Goal: Information Seeking & Learning: Learn about a topic

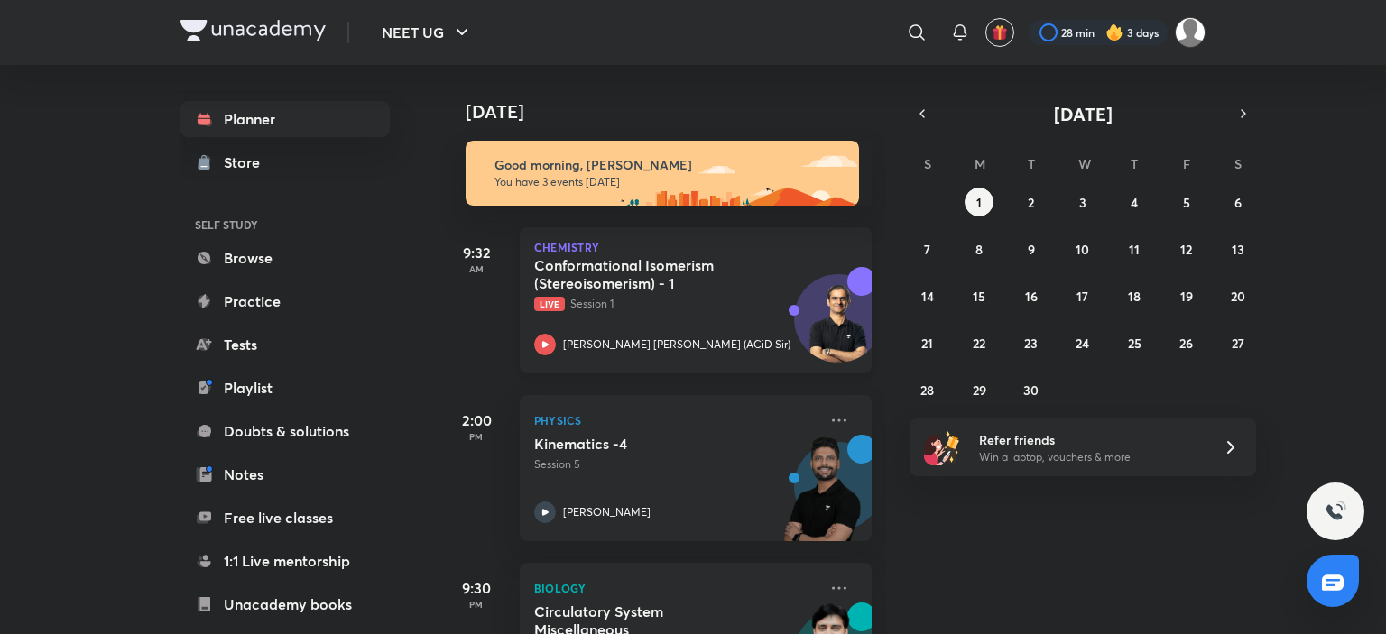
scroll to position [103, 0]
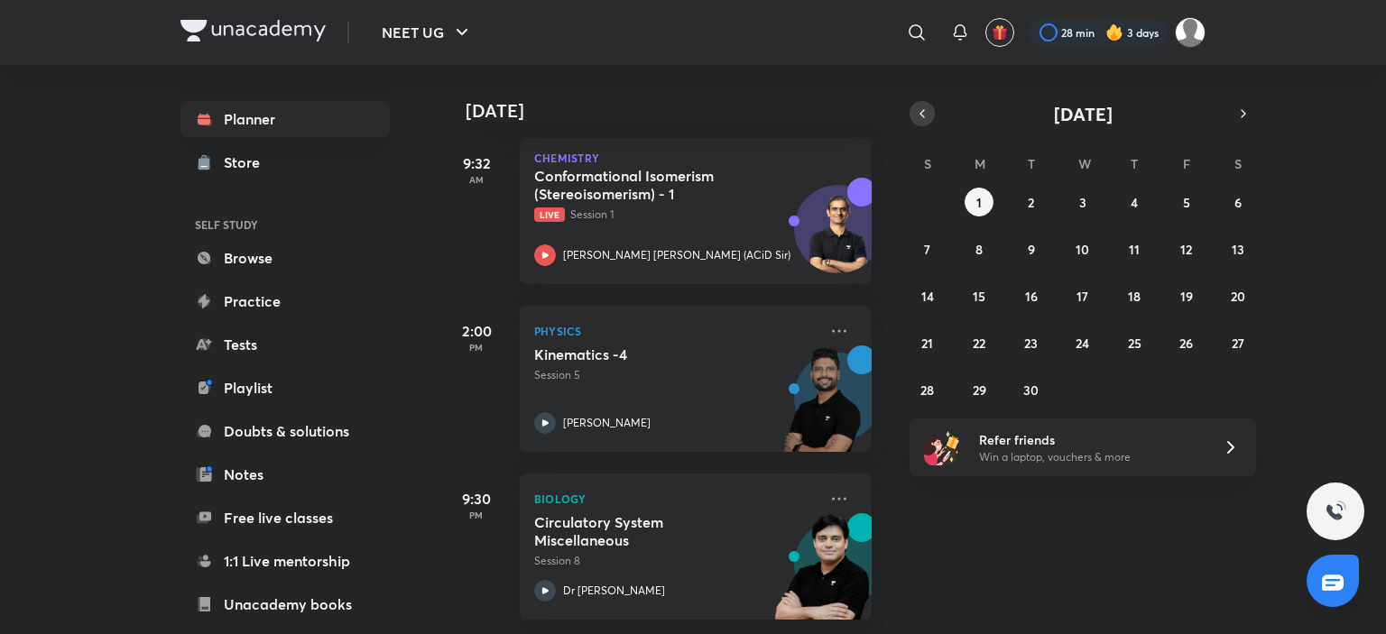
click at [916, 108] on icon "button" at bounding box center [922, 114] width 14 height 16
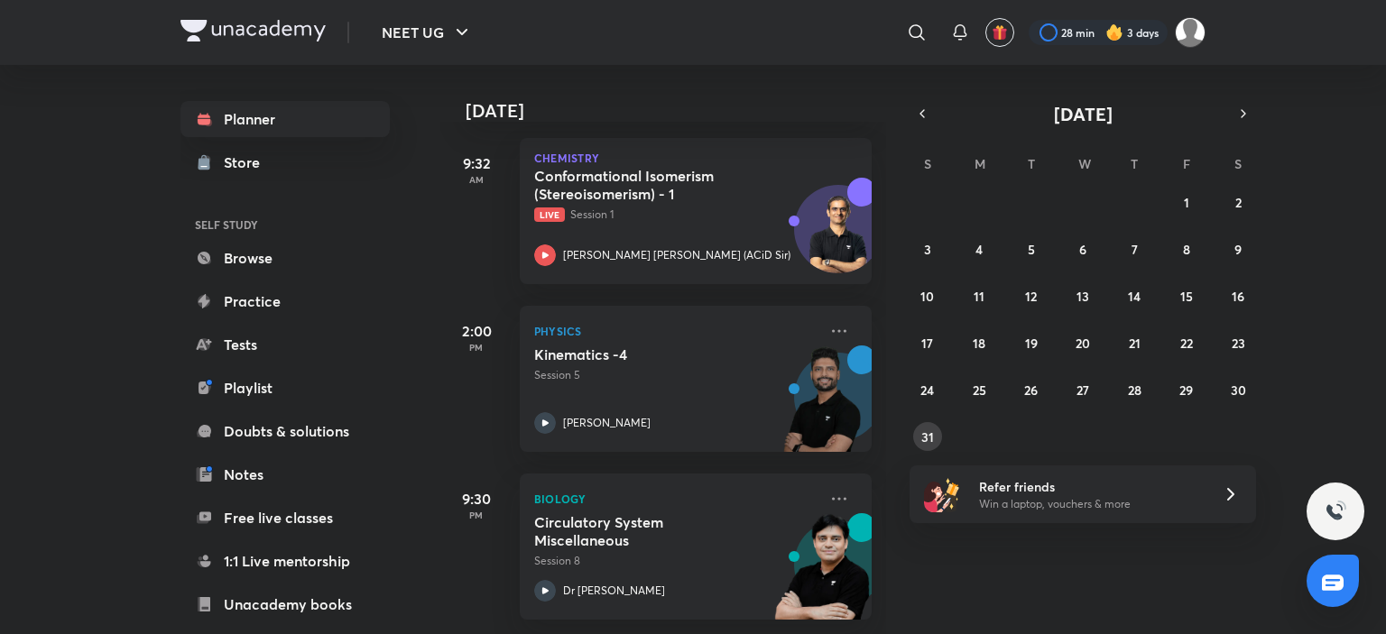
click at [924, 431] on abbr "31" at bounding box center [927, 436] width 13 height 17
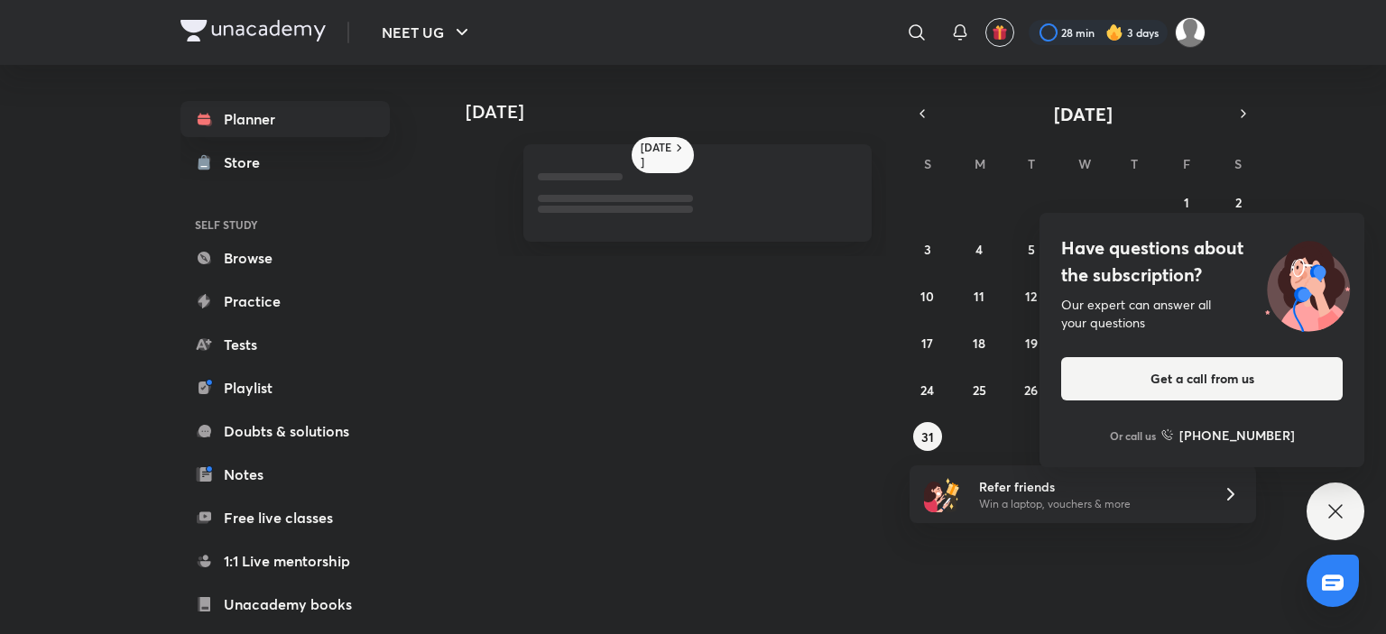
click at [1349, 523] on div "Have questions about the subscription? Our expert can answer all your questions…" at bounding box center [1335, 512] width 58 height 58
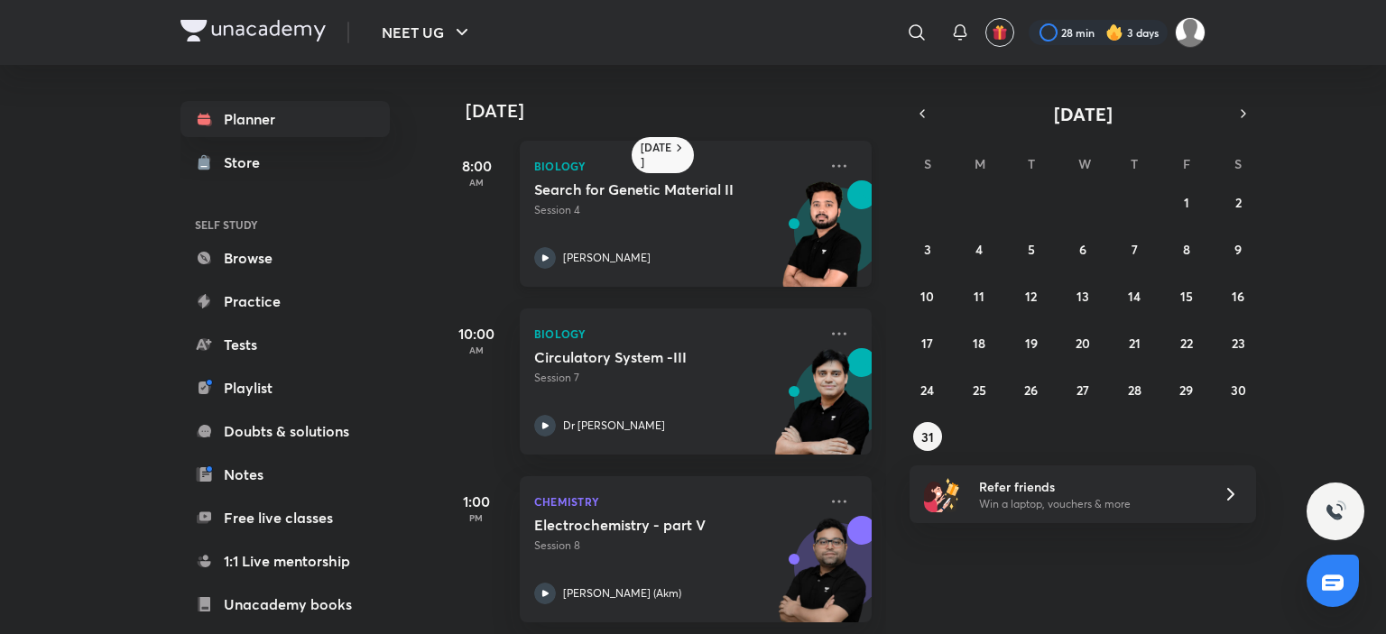
scroll to position [0, 0]
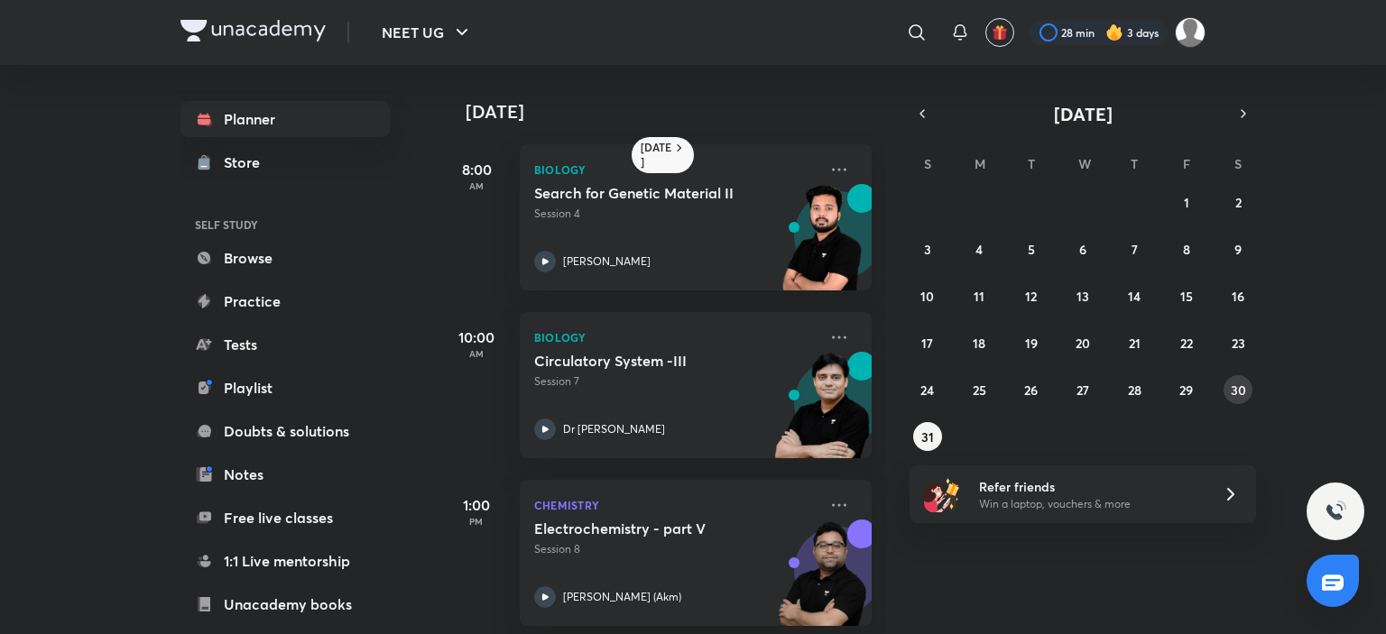
click at [1246, 393] on button "30" at bounding box center [1237, 389] width 29 height 29
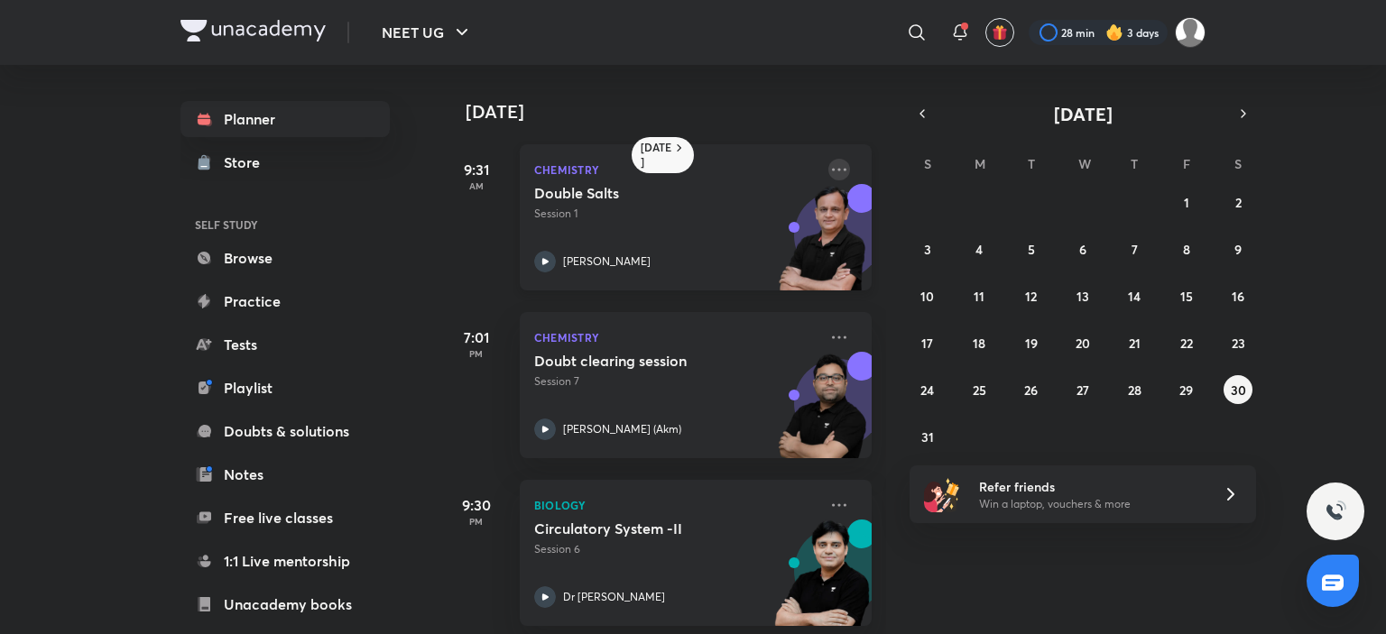
click at [828, 174] on icon at bounding box center [839, 170] width 22 height 22
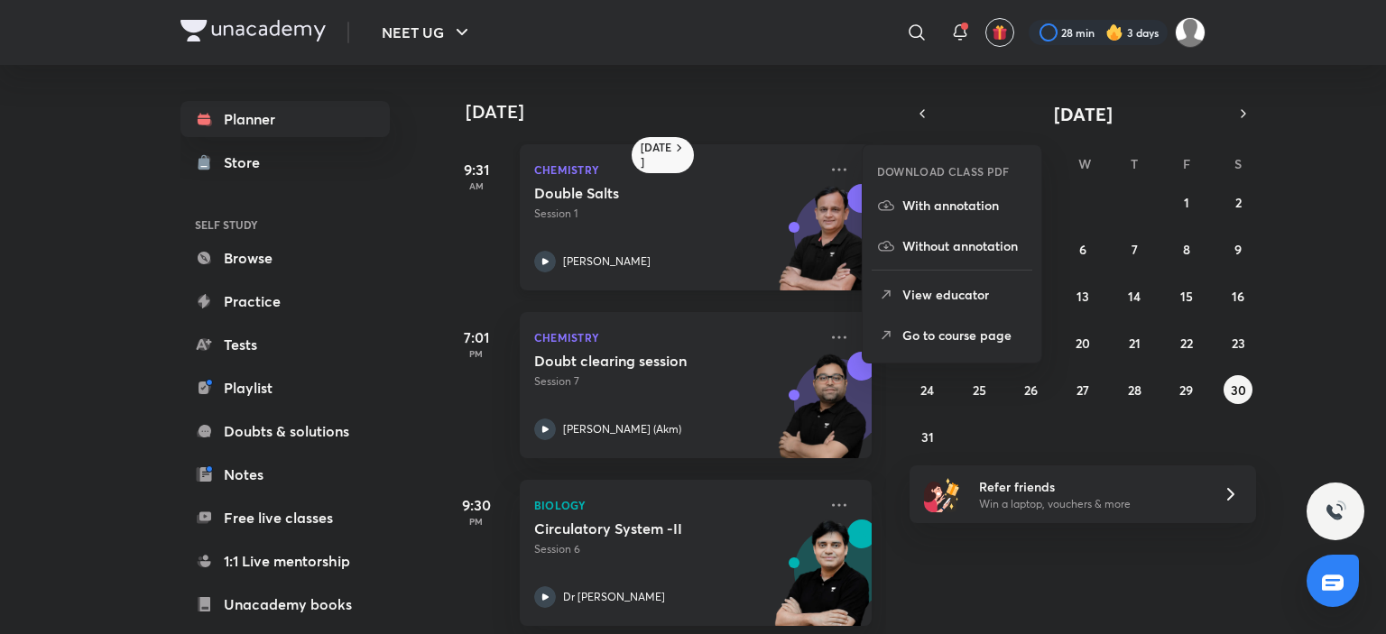
click at [603, 248] on div "Double Salts Session 1 [PERSON_NAME]" at bounding box center [675, 228] width 283 height 88
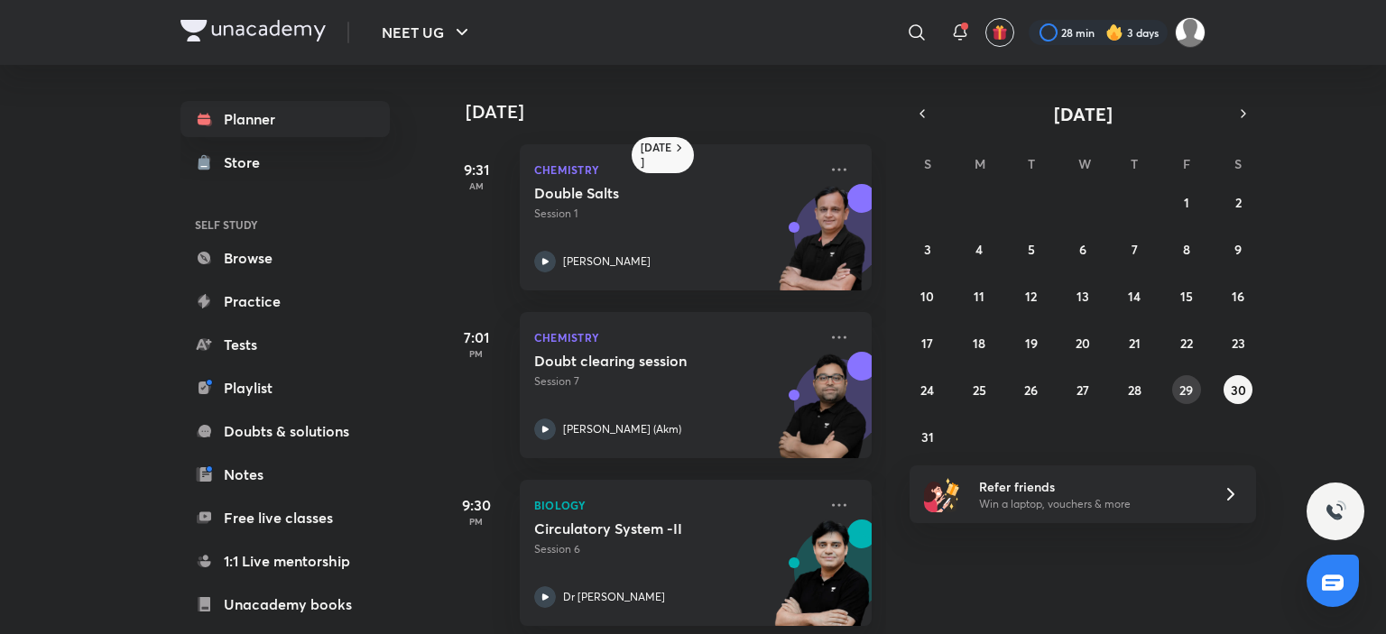
click at [1194, 393] on button "29" at bounding box center [1186, 389] width 29 height 29
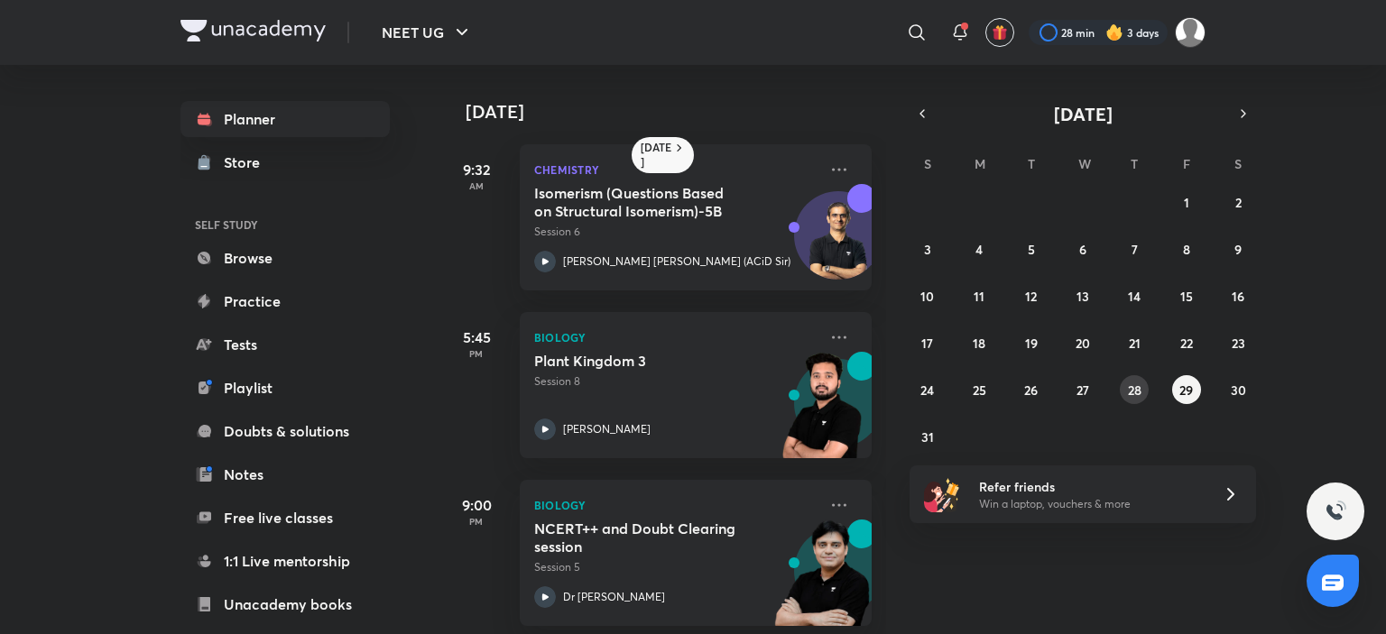
click at [1137, 394] on abbr "28" at bounding box center [1135, 390] width 14 height 17
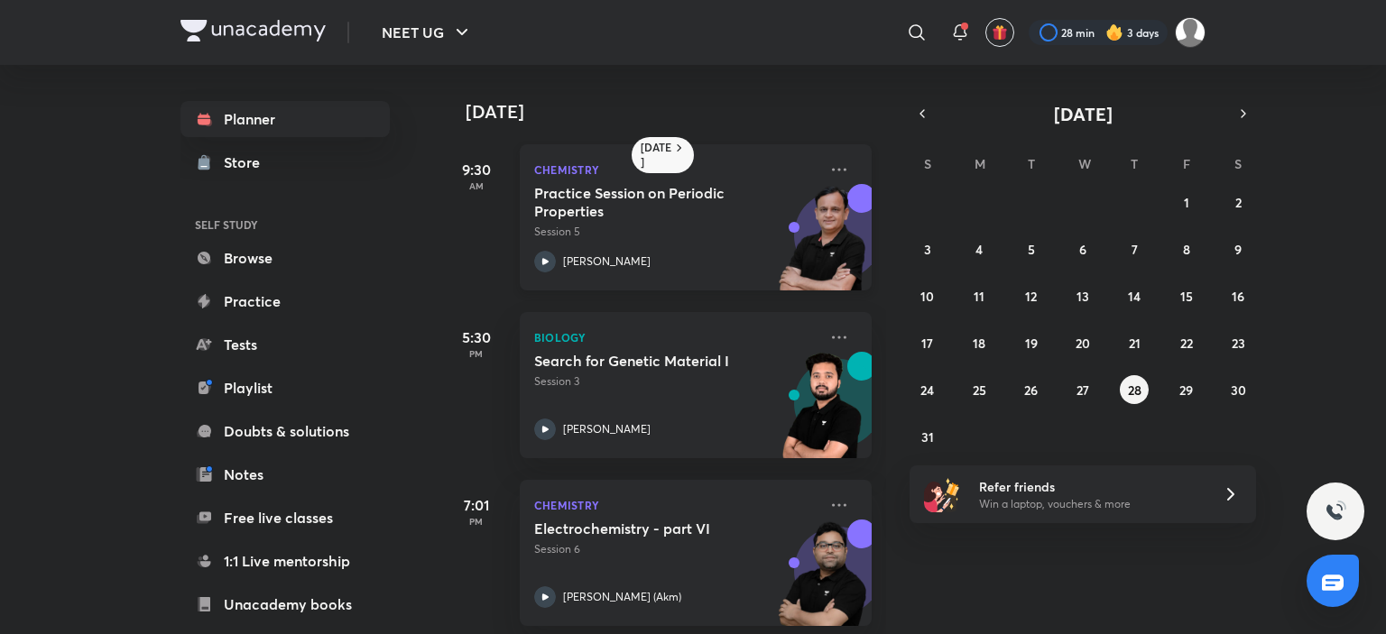
click at [689, 244] on div "Practice Session on Periodic Properties Session 5 [PERSON_NAME]" at bounding box center [675, 228] width 283 height 88
